Goal: Task Accomplishment & Management: Use online tool/utility

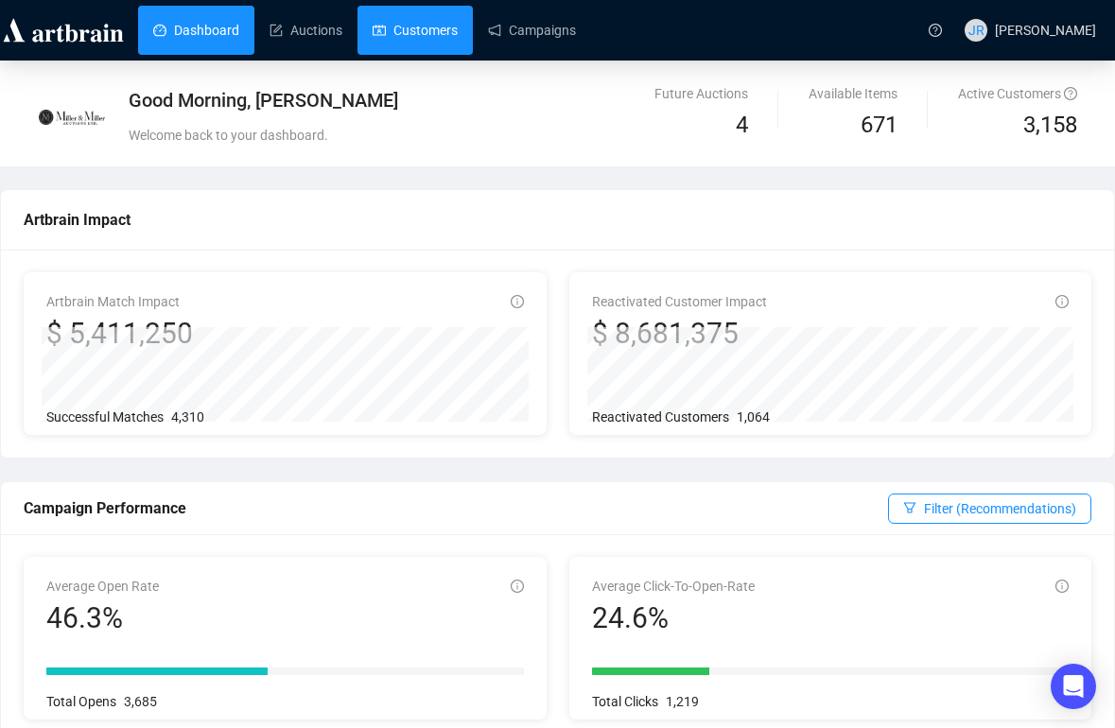
click at [458, 42] on link "Customers" at bounding box center [415, 30] width 85 height 49
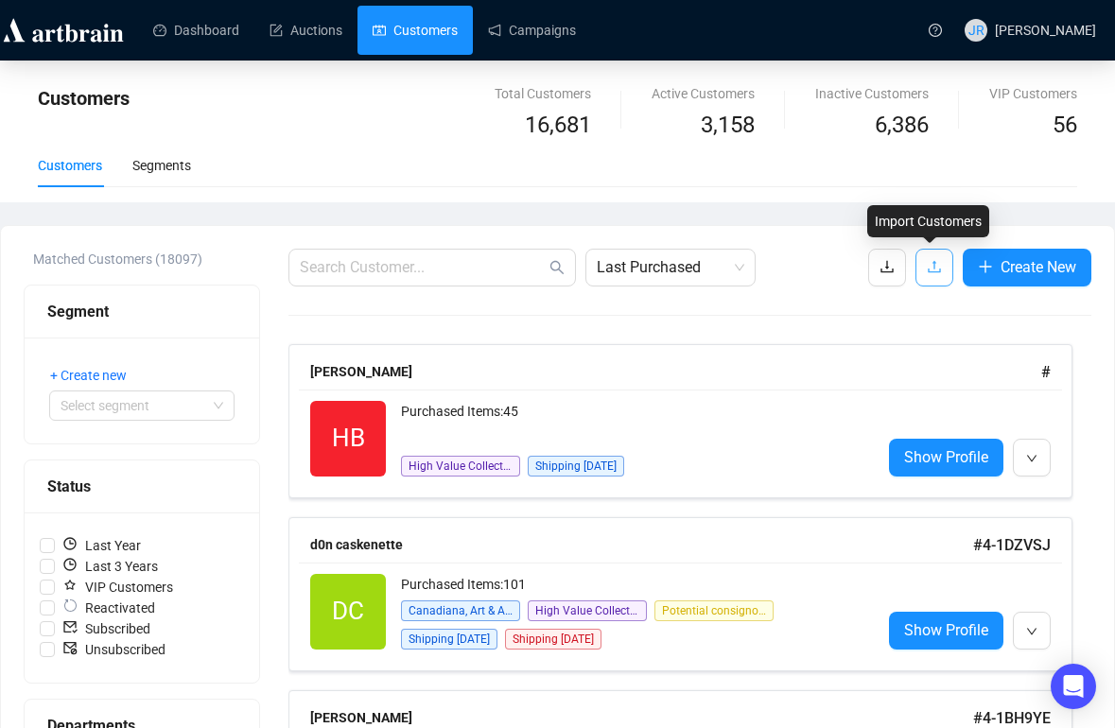
click at [931, 266] on icon "upload" at bounding box center [934, 266] width 15 height 15
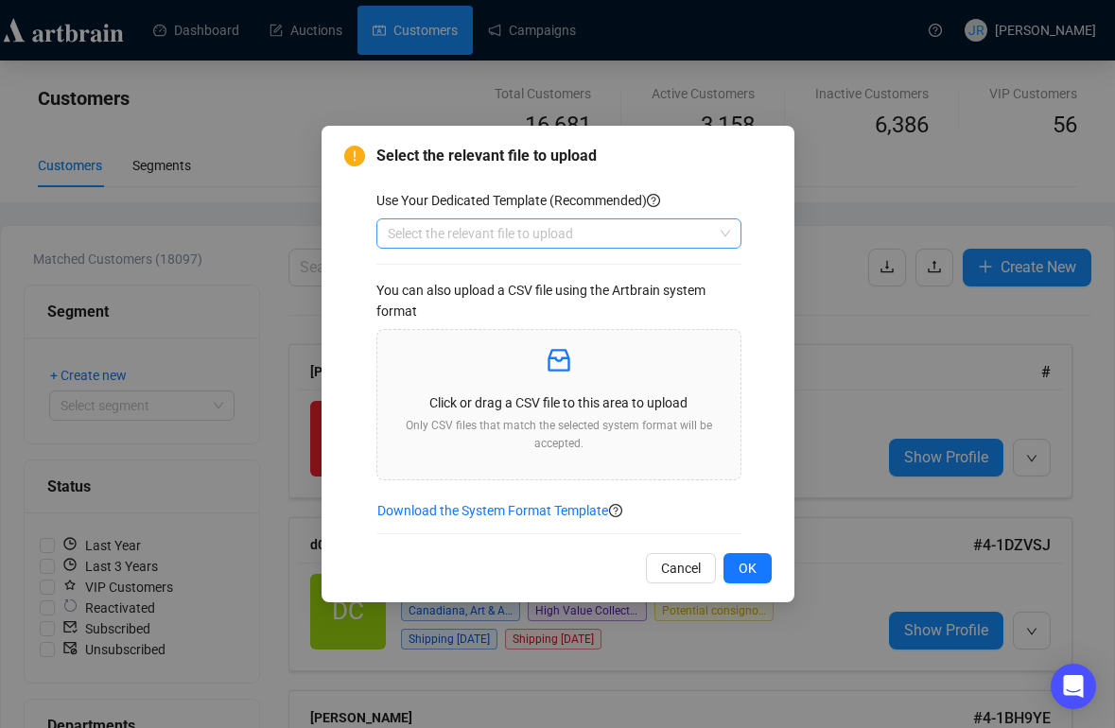
click at [699, 247] on input "search" at bounding box center [550, 233] width 325 height 28
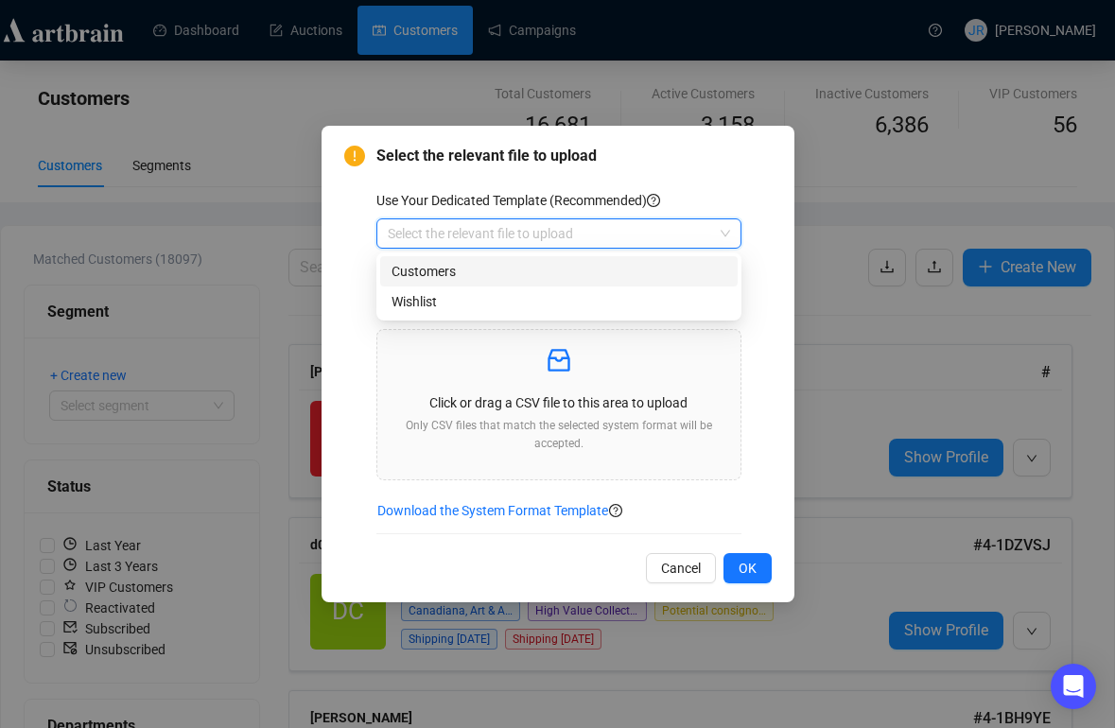
click at [622, 271] on div "Customers" at bounding box center [558, 271] width 335 height 21
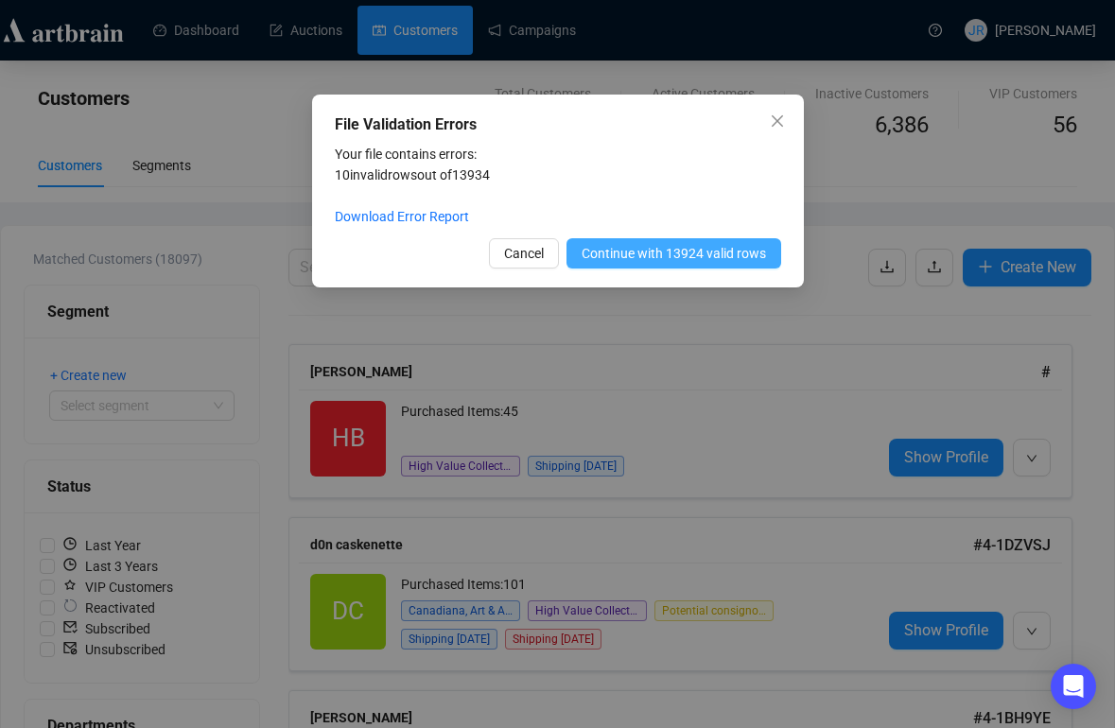
click at [629, 252] on span "Continue with 13924 valid rows" at bounding box center [674, 253] width 184 height 21
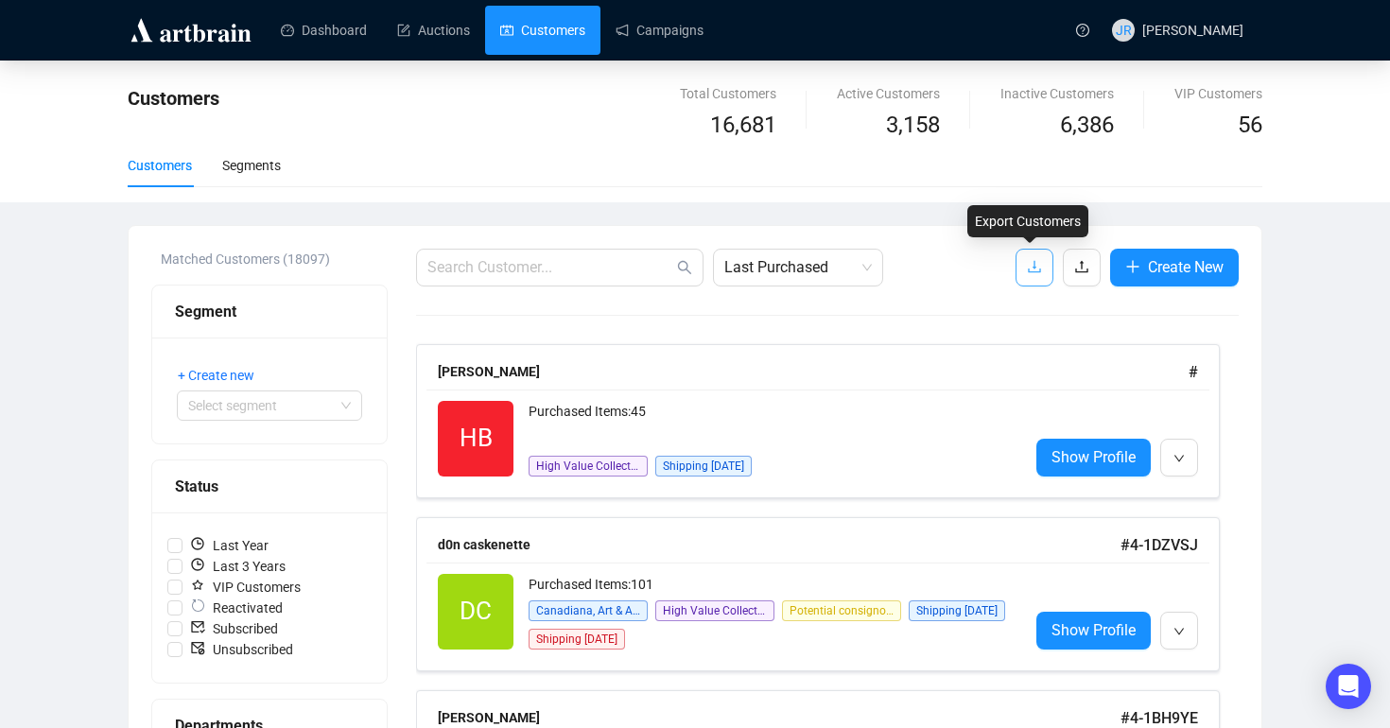
click at [1034, 260] on icon "download" at bounding box center [1034, 266] width 15 height 15
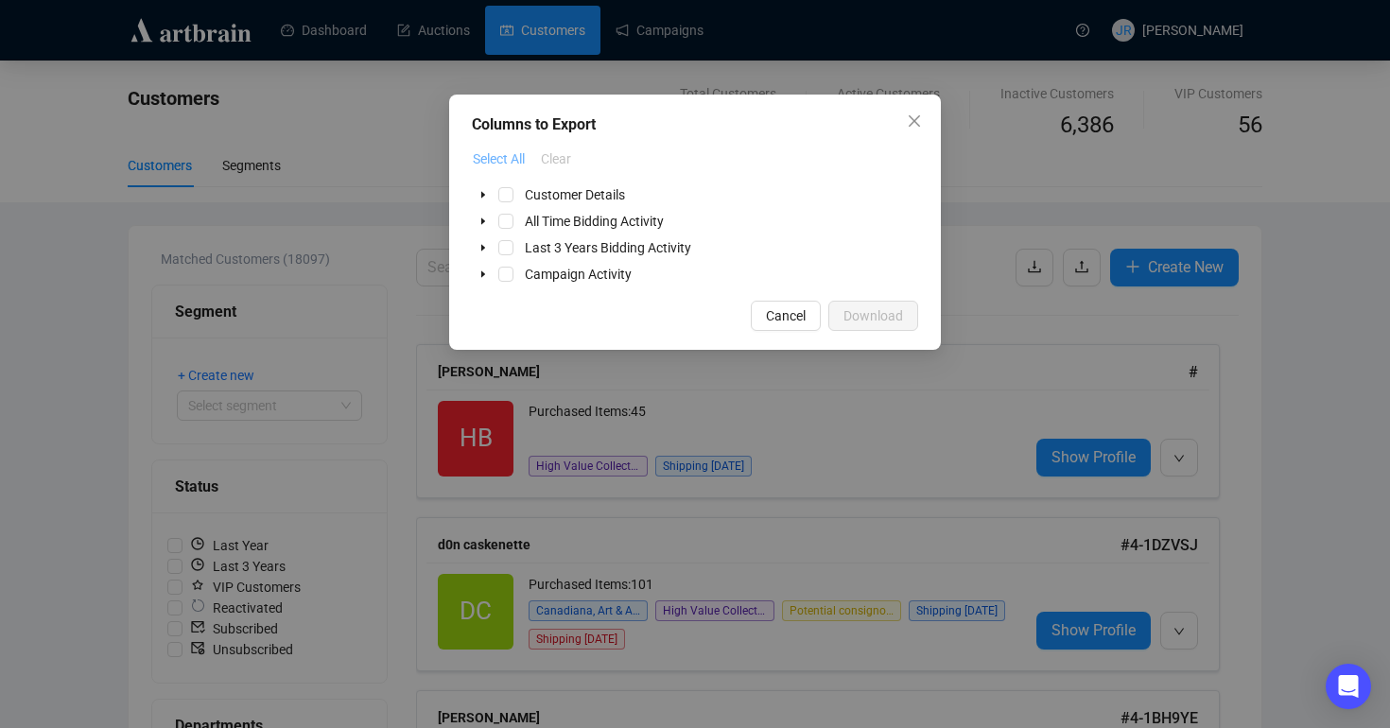
click at [493, 152] on span "Select All" at bounding box center [499, 158] width 52 height 21
click at [839, 304] on button "Download" at bounding box center [873, 316] width 90 height 30
